Goal: Transaction & Acquisition: Subscribe to service/newsletter

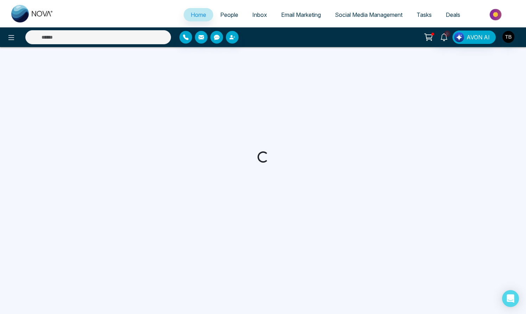
select select "*"
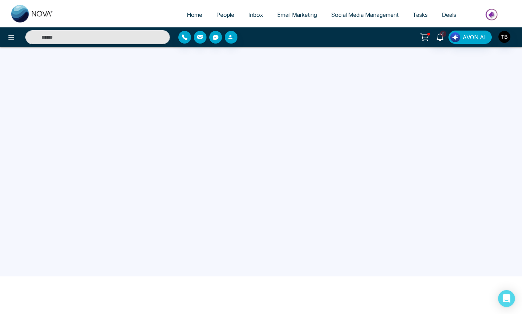
scroll to position [70, 0]
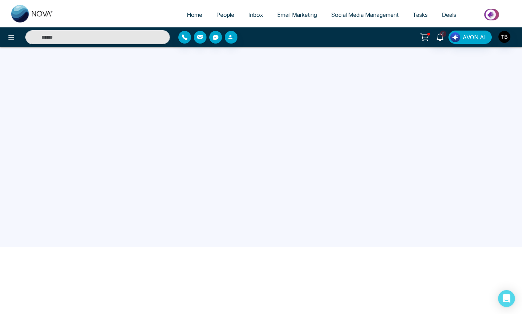
scroll to position [70, 0]
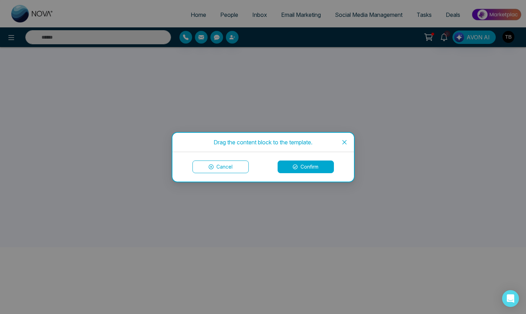
click at [343, 141] on icon "close" at bounding box center [344, 142] width 4 height 4
click at [301, 165] on button "Confirm" at bounding box center [306, 167] width 56 height 13
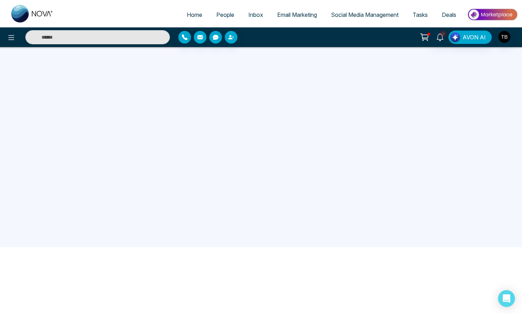
click at [354, 18] on span "Social Media Management" at bounding box center [365, 14] width 68 height 7
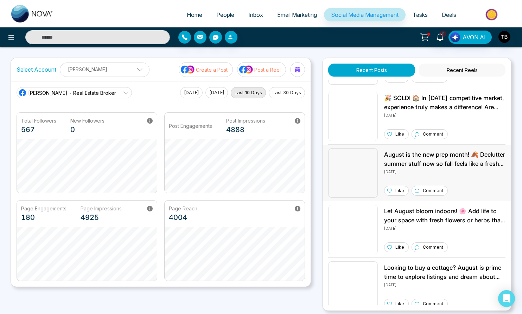
scroll to position [624, 0]
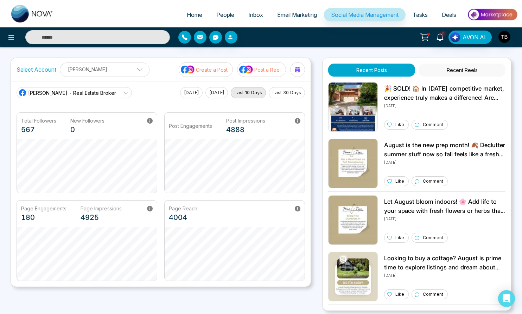
click at [285, 16] on span "Email Marketing" at bounding box center [297, 14] width 40 height 7
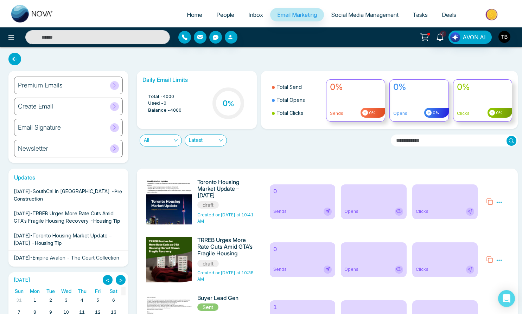
click at [499, 203] on icon at bounding box center [499, 202] width 5 height 1
click at [489, 205] on icon at bounding box center [489, 201] width 7 height 7
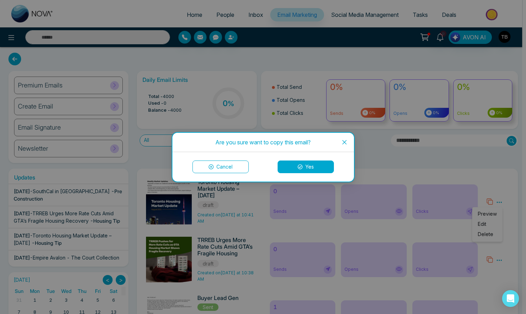
click at [225, 166] on button "Cancel" at bounding box center [220, 167] width 56 height 13
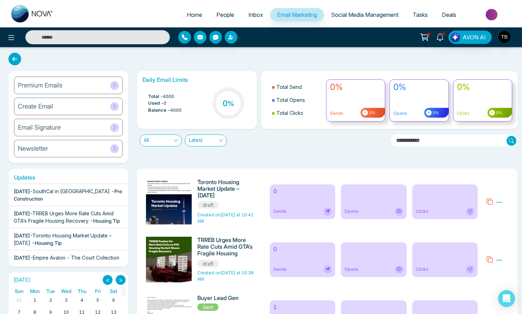
click at [310, 216] on div "Sends" at bounding box center [302, 212] width 58 height 8
click at [387, 216] on div "Opens" at bounding box center [373, 212] width 58 height 8
click at [442, 216] on div "Clicks" at bounding box center [444, 202] width 65 height 35
click at [467, 214] on icon at bounding box center [470, 212] width 6 height 6
click at [168, 220] on img at bounding box center [170, 275] width 98 height 193
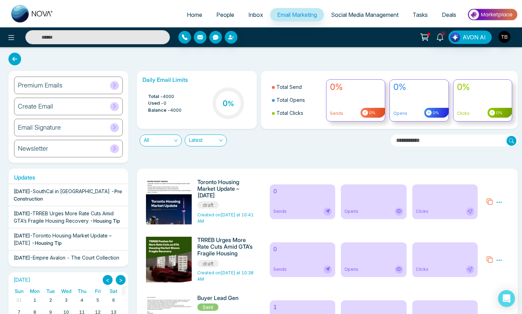
click at [215, 209] on span "draft" at bounding box center [207, 205] width 21 height 7
click at [178, 209] on img at bounding box center [170, 275] width 98 height 193
click at [179, 209] on img at bounding box center [170, 275] width 98 height 193
click at [500, 203] on icon at bounding box center [499, 202] width 5 height 1
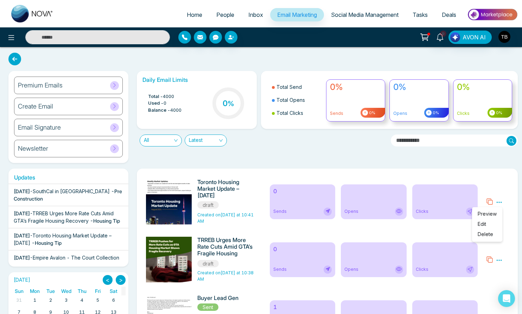
click at [489, 217] on span "Preview" at bounding box center [487, 214] width 19 height 6
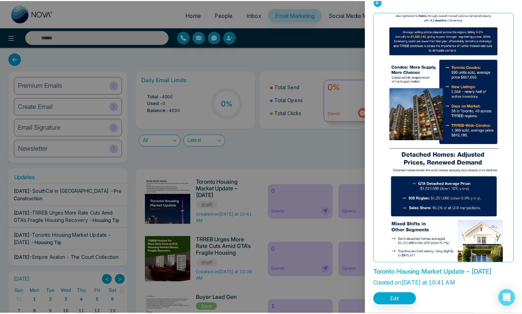
scroll to position [19, 0]
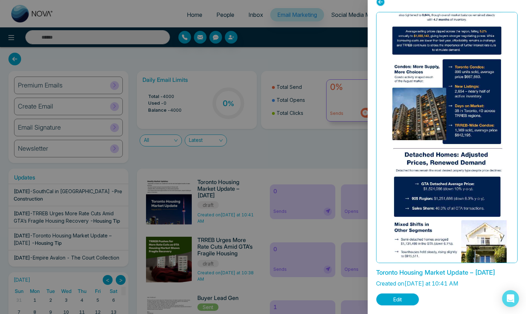
click at [412, 300] on button "Edit" at bounding box center [397, 300] width 43 height 12
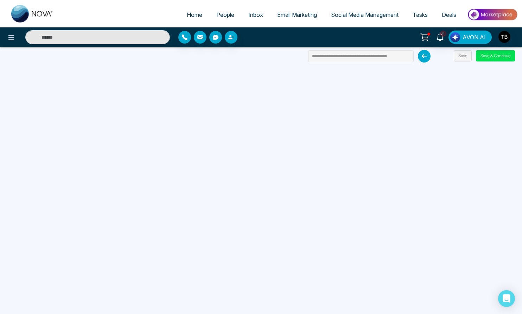
click at [424, 58] on icon at bounding box center [424, 56] width 13 height 13
click at [497, 58] on button "Save & Continue" at bounding box center [495, 55] width 39 height 11
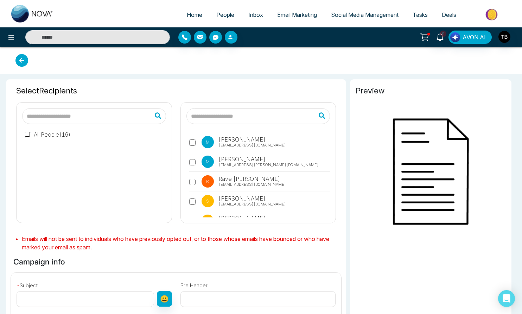
type input "**********"
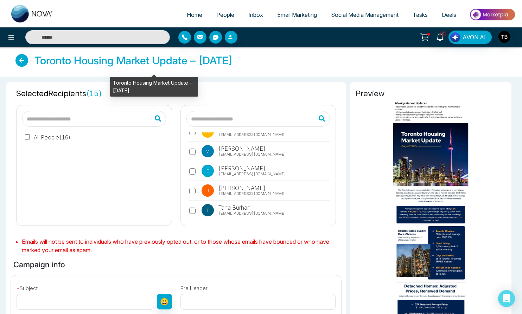
drag, startPoint x: 270, startPoint y: 66, endPoint x: 42, endPoint y: 65, distance: 229.0
click at [42, 65] on div "Toronto Housing Market Update – August 2025" at bounding box center [261, 61] width 508 height 15
copy h4 "Toronto Housing Market Update – August 2025"
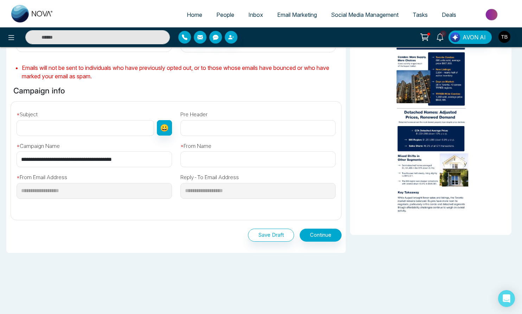
scroll to position [215, 0]
click at [87, 120] on input "text" at bounding box center [86, 128] width 138 height 16
paste input "**********"
type input "**********"
click at [197, 152] on input "text" at bounding box center [257, 160] width 155 height 16
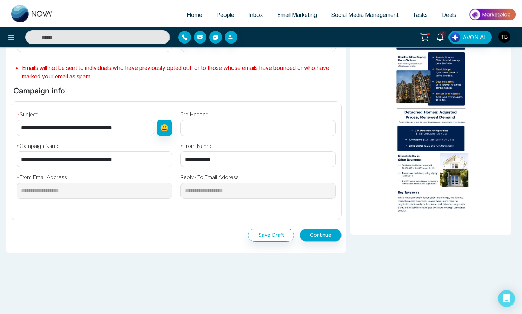
type input "**********"
click at [320, 229] on button "Continue" at bounding box center [321, 235] width 42 height 13
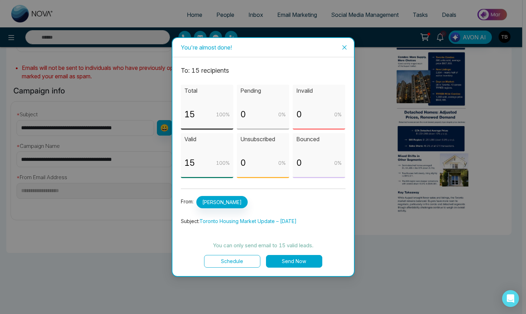
click at [292, 266] on button "Send Now" at bounding box center [294, 261] width 56 height 13
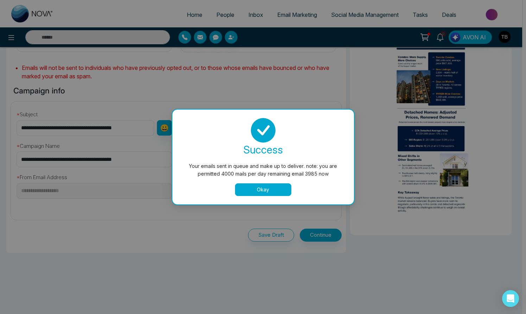
click at [263, 192] on button "Okay" at bounding box center [263, 190] width 56 height 13
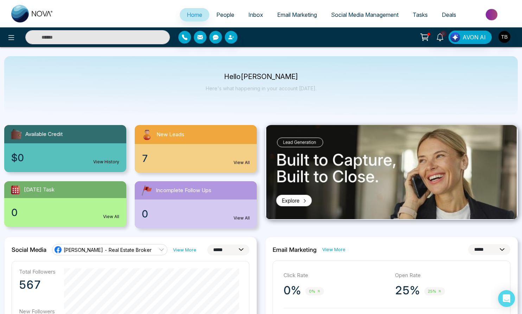
select select "*"
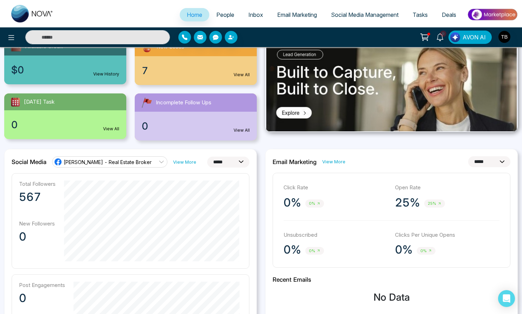
scroll to position [90, 0]
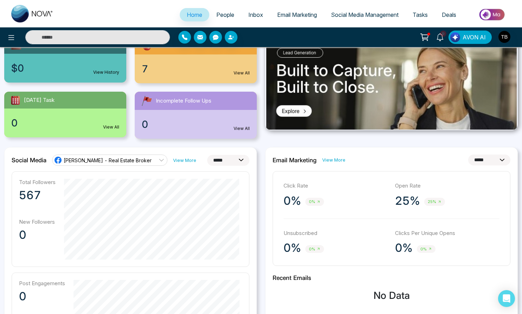
click at [341, 164] on link "View More" at bounding box center [333, 160] width 23 height 7
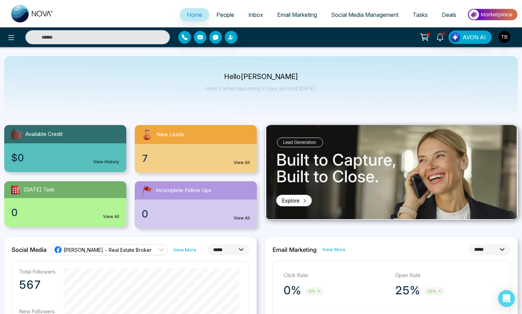
select select "*"
